Goal: Task Accomplishment & Management: Manage account settings

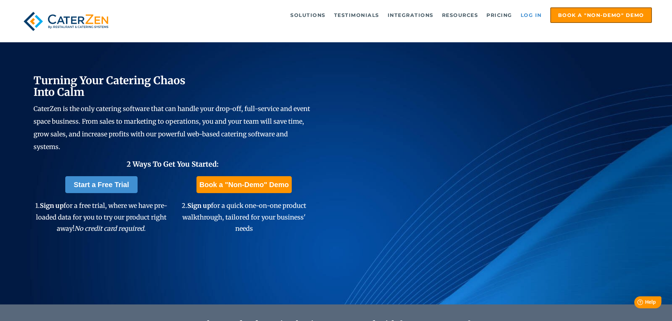
click at [529, 16] on link "Log in" at bounding box center [531, 15] width 28 height 14
click at [524, 15] on link "Log in" at bounding box center [531, 15] width 28 height 14
click at [535, 14] on link "Log in" at bounding box center [531, 15] width 28 height 14
